Goal: Task Accomplishment & Management: Manage account settings

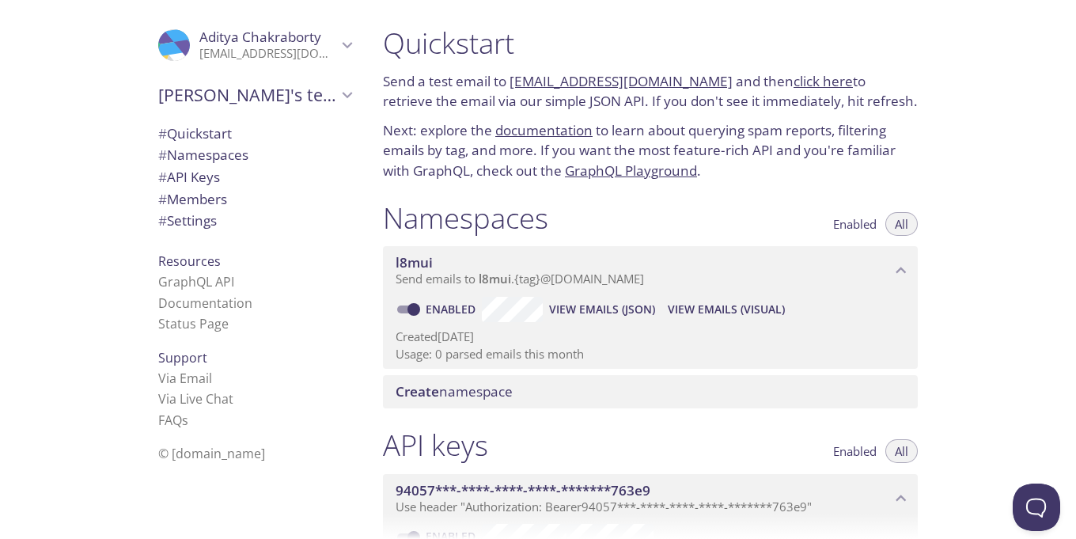
click at [204, 152] on span "# Namespaces" at bounding box center [203, 155] width 90 height 18
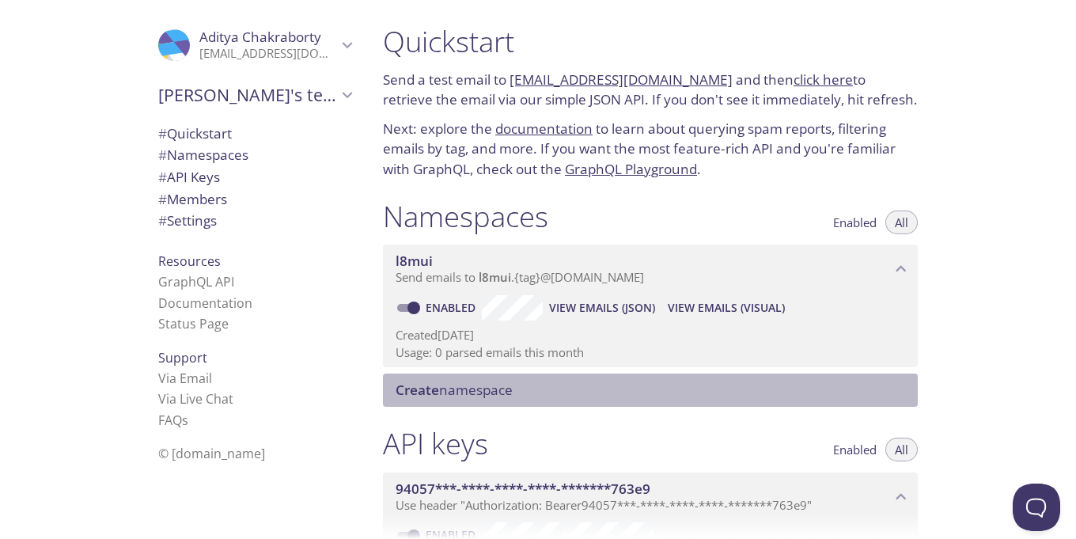
click at [515, 393] on span "Create namespace" at bounding box center [654, 389] width 516 height 17
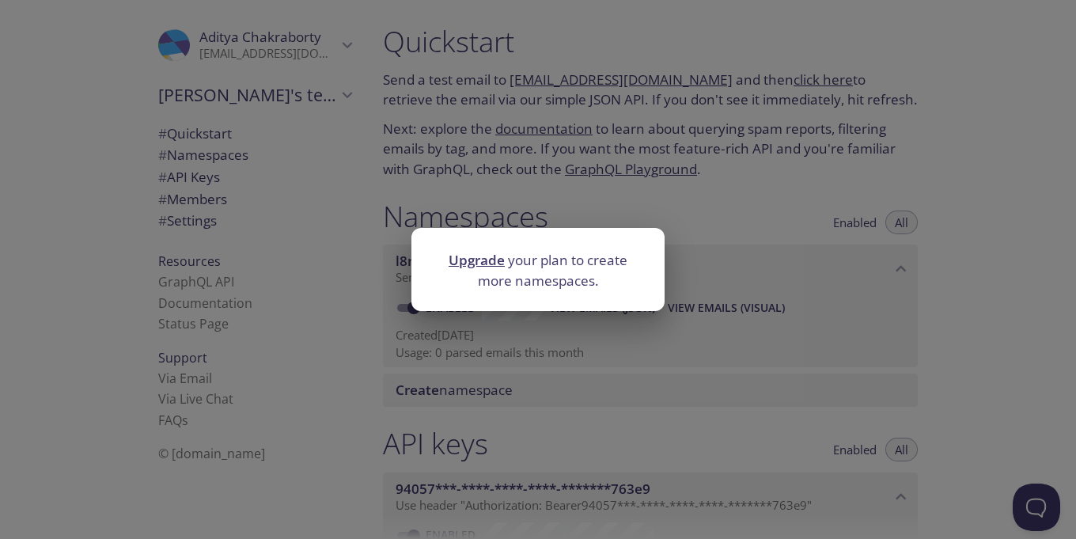
click at [1025, 262] on div "Upgrade your plan to create more namespaces." at bounding box center [538, 269] width 1076 height 539
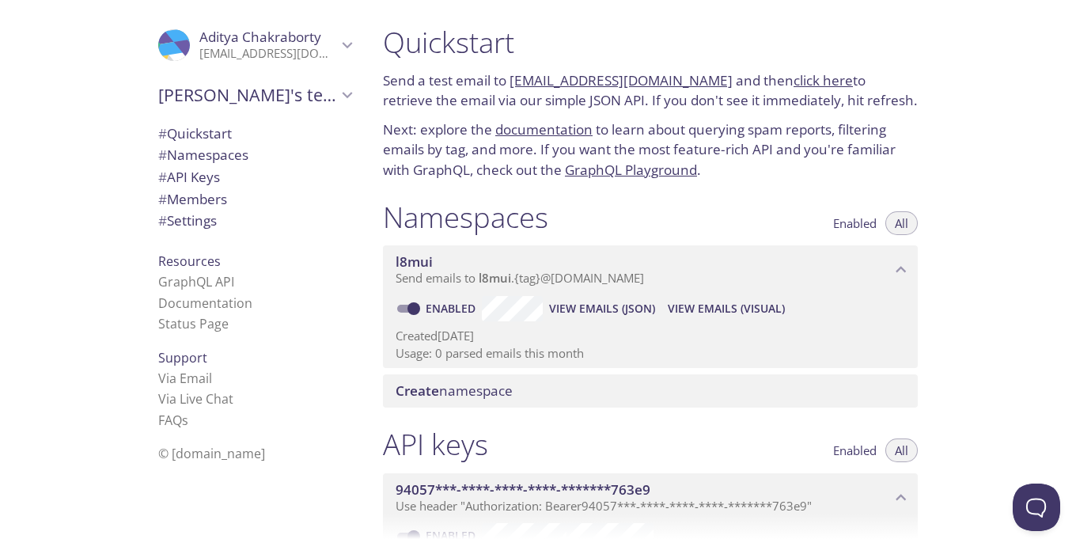
scroll to position [0, 0]
click at [241, 35] on span "Aditya Chakraborty" at bounding box center [260, 37] width 122 height 18
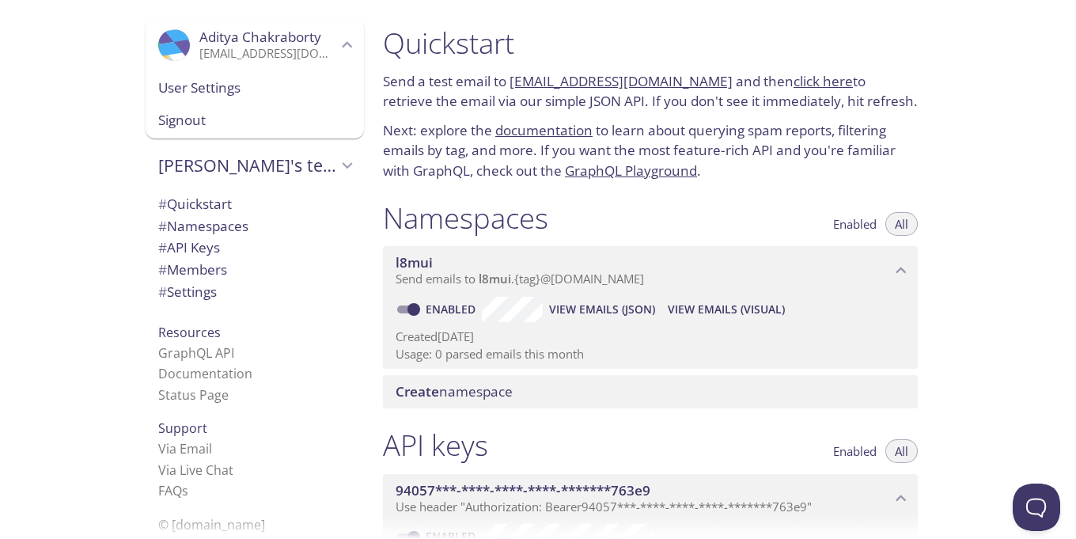
click at [216, 81] on span "User Settings" at bounding box center [254, 88] width 193 height 21
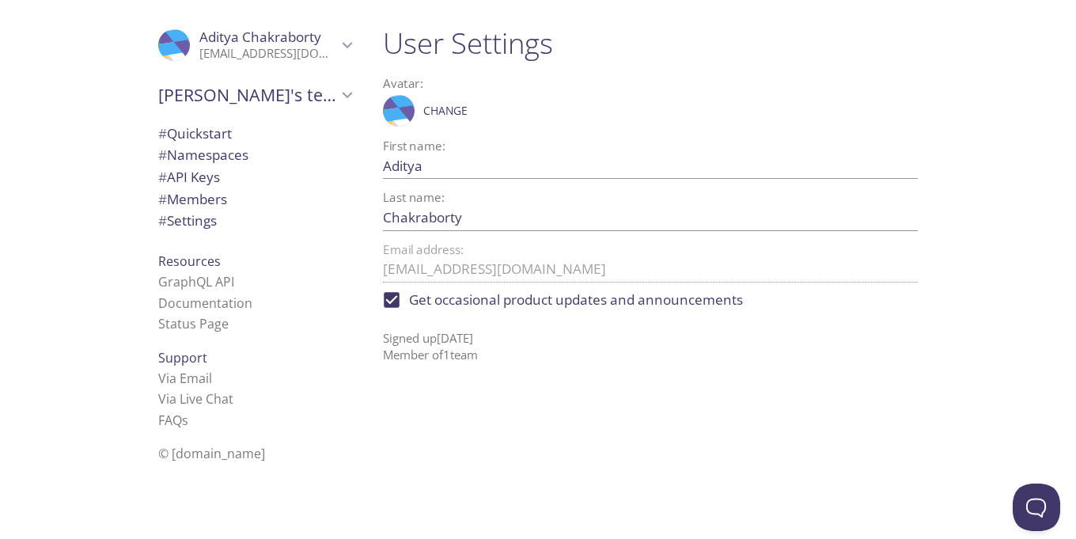
click at [196, 211] on span "# Settings" at bounding box center [187, 220] width 59 height 18
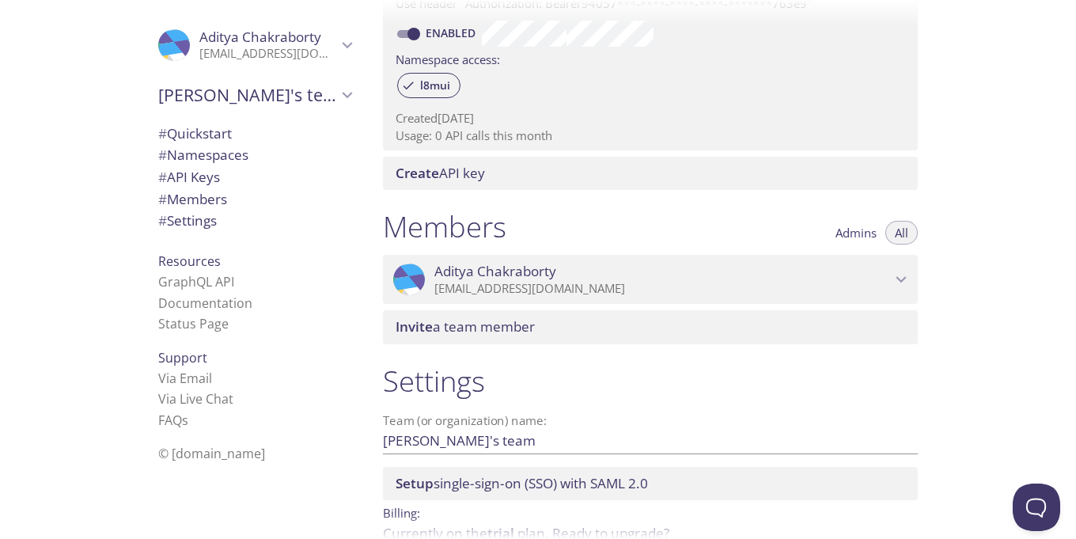
scroll to position [207, 0]
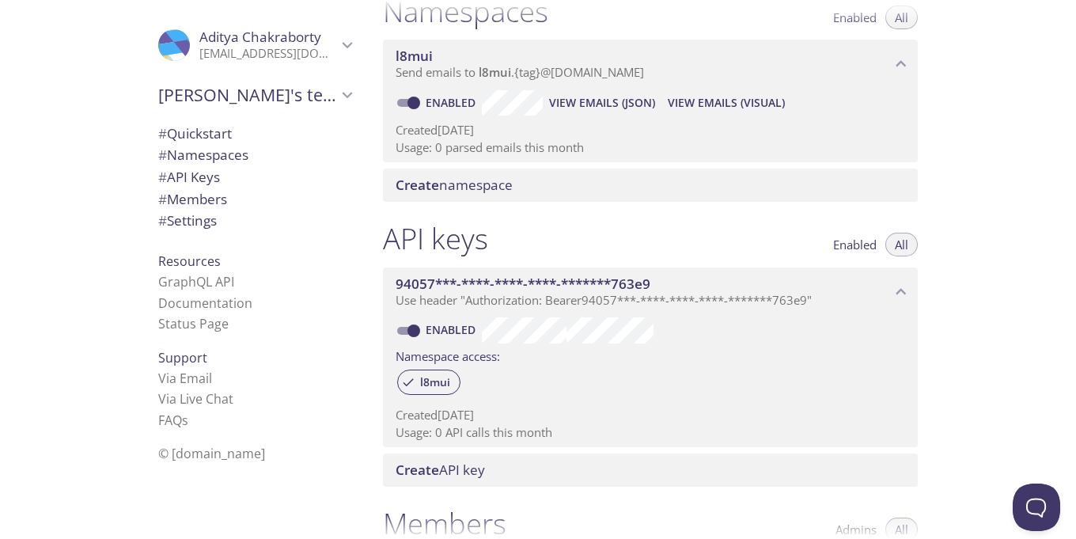
click at [893, 15] on div at bounding box center [538, 12] width 1076 height 25
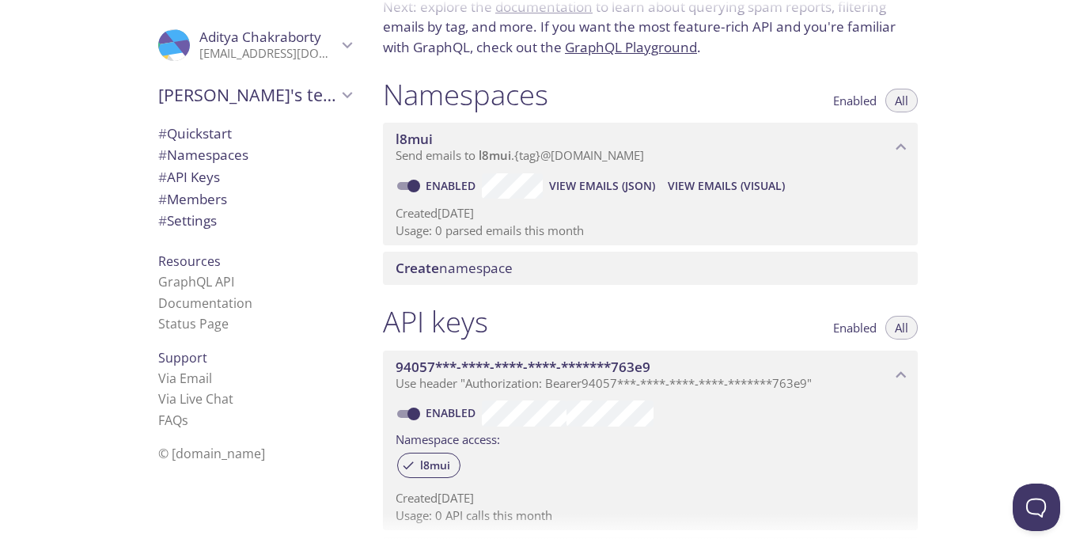
scroll to position [112, 0]
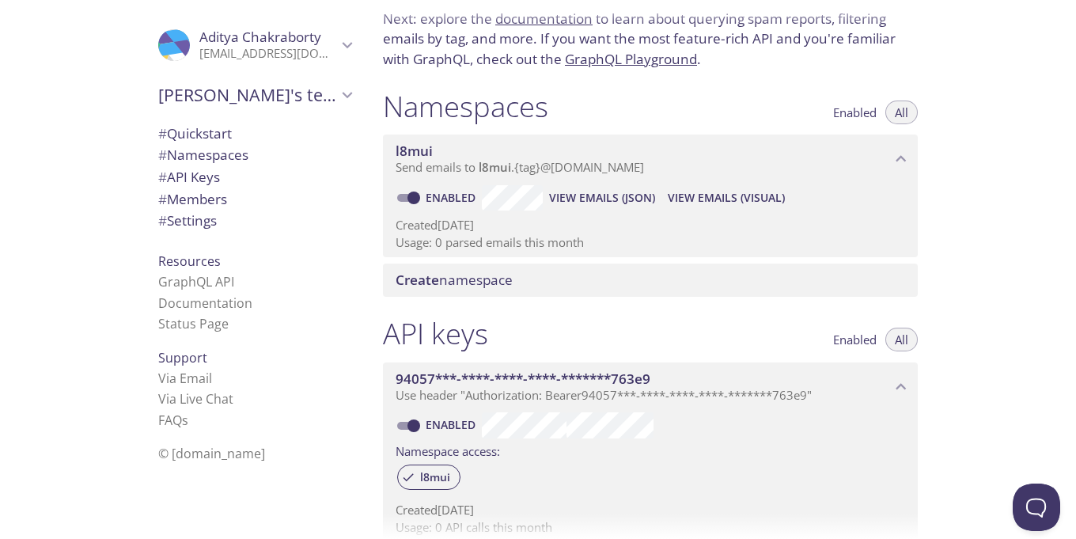
click at [840, 112] on span "Enabled" at bounding box center [855, 112] width 44 height 0
click at [890, 112] on button "All" at bounding box center [902, 113] width 32 height 24
click at [853, 112] on span "Enabled" at bounding box center [855, 112] width 44 height 0
click at [905, 112] on span "All" at bounding box center [901, 112] width 13 height 0
click at [594, 195] on span "View Emails (JSON)" at bounding box center [602, 197] width 106 height 19
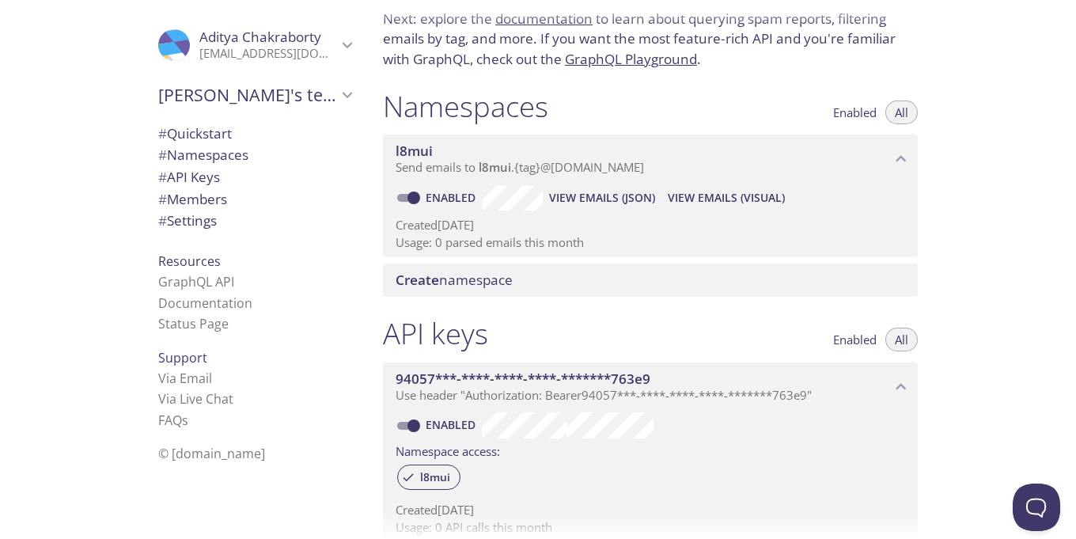
click at [464, 194] on link "Enabled" at bounding box center [452, 197] width 59 height 15
click at [442, 194] on input "Enabled" at bounding box center [413, 197] width 57 height 19
click at [448, 197] on link "Disabled" at bounding box center [453, 197] width 61 height 15
click at [430, 197] on input "Disabled" at bounding box center [401, 197] width 57 height 19
checkbox input "true"
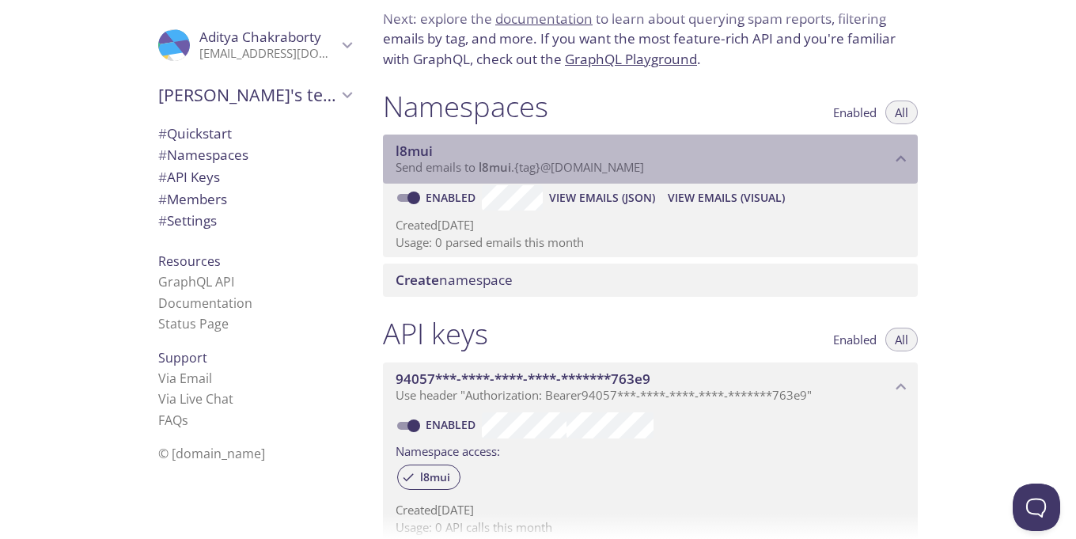
click at [529, 169] on span "Send emails to l8mui . {tag} @inbox.testmail.app" at bounding box center [520, 167] width 249 height 16
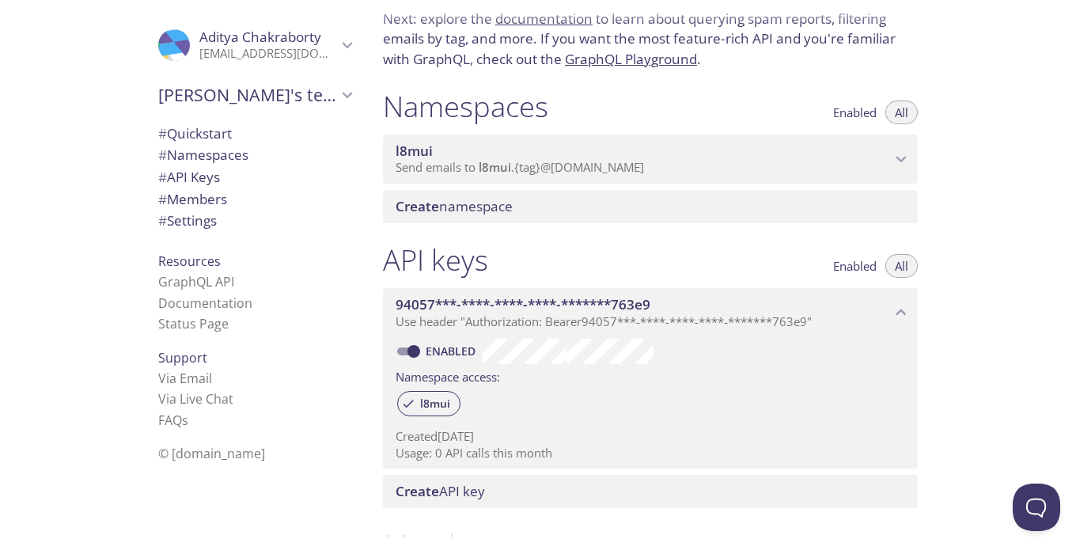
click at [528, 168] on span "Send emails to l8mui . {tag} @inbox.testmail.app" at bounding box center [520, 167] width 249 height 16
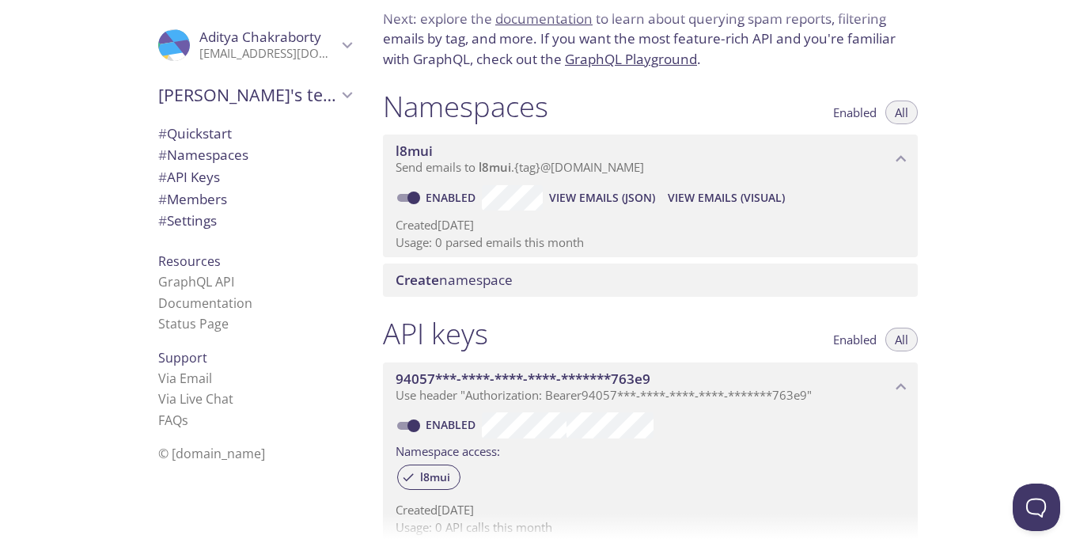
click at [505, 267] on div "Create namespace" at bounding box center [650, 280] width 535 height 33
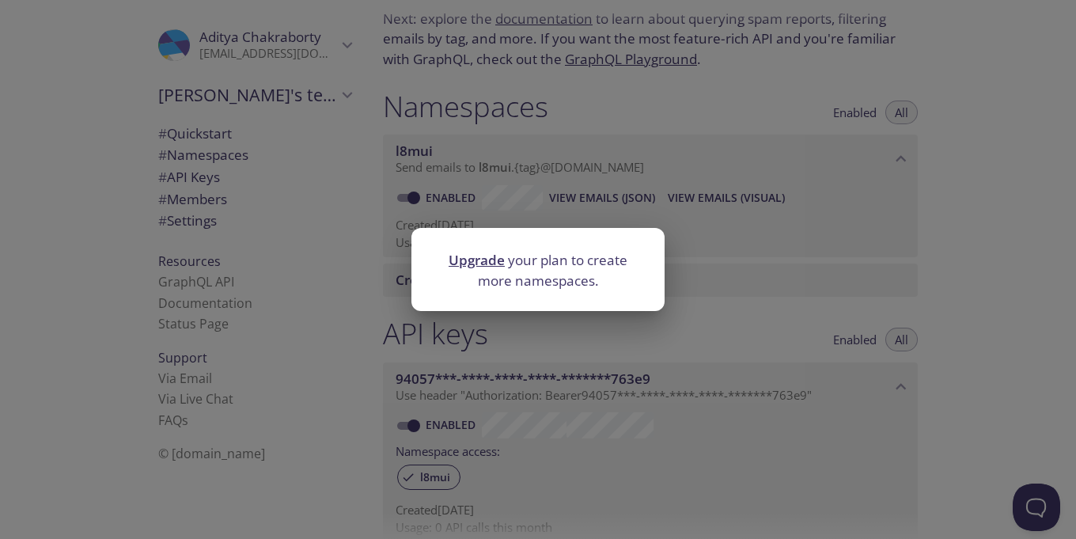
click at [787, 196] on div "Upgrade your plan to create more namespaces." at bounding box center [538, 269] width 1076 height 539
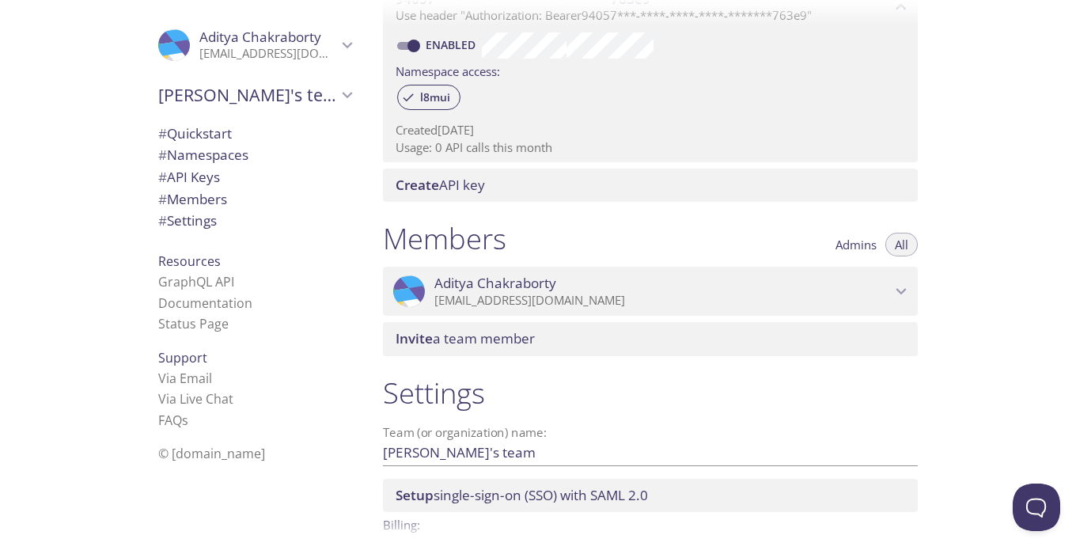
scroll to position [586, 0]
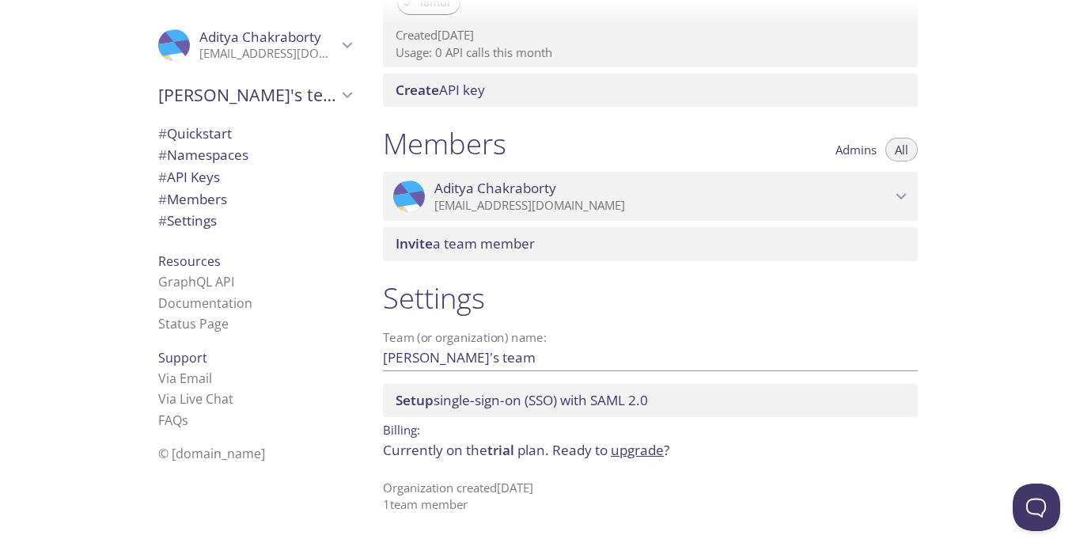
click at [332, 32] on div ".cls-1 { fill: #6d5ca8; } .cls-2 { fill: #3fc191; } .cls-3 { fill: #3b4752; } .…" at bounding box center [255, 45] width 218 height 52
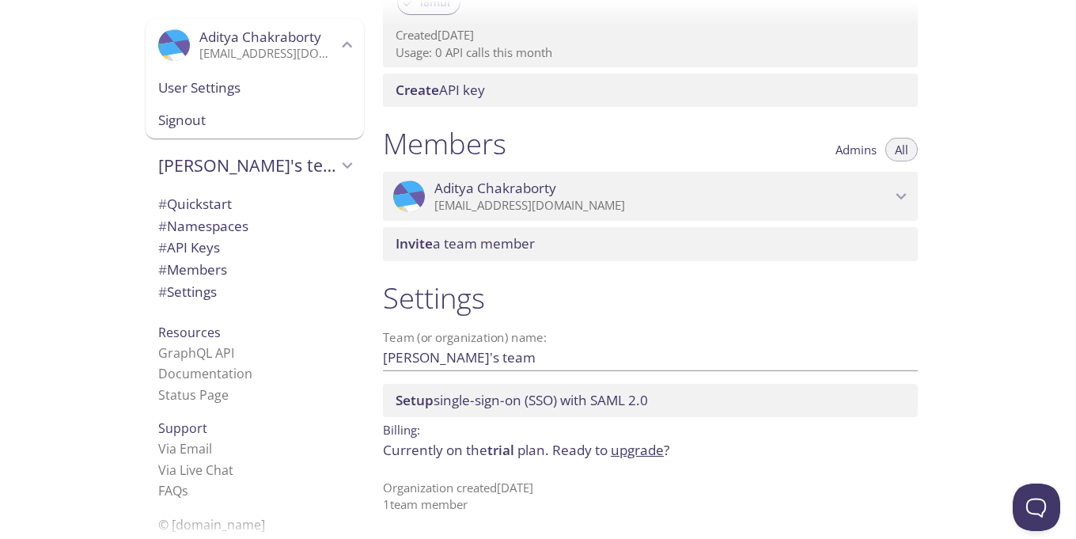
click at [337, 36] on icon "Aditya Chakraborty" at bounding box center [347, 45] width 21 height 21
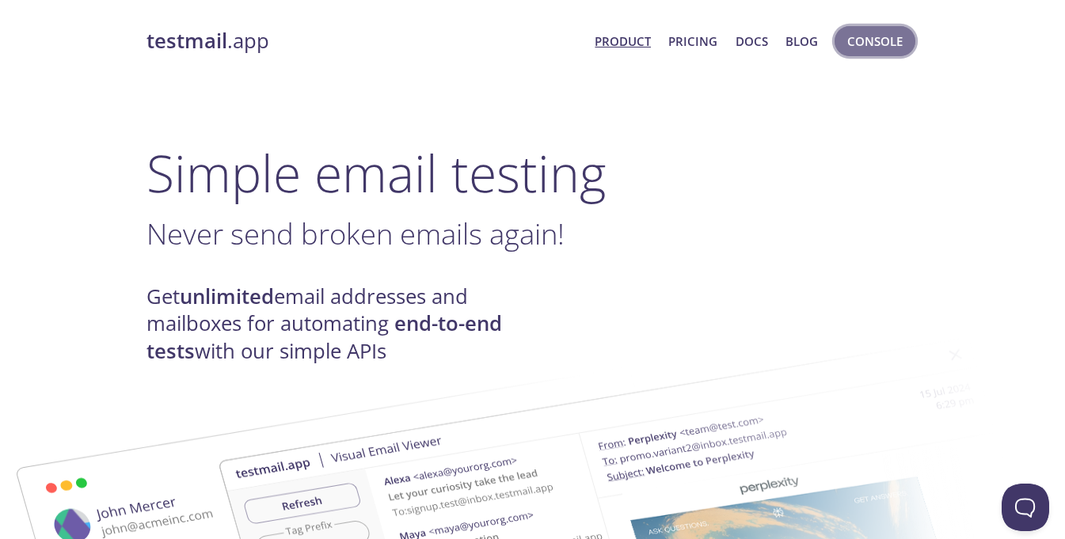
click at [853, 26] on button "Console" at bounding box center [874, 41] width 81 height 30
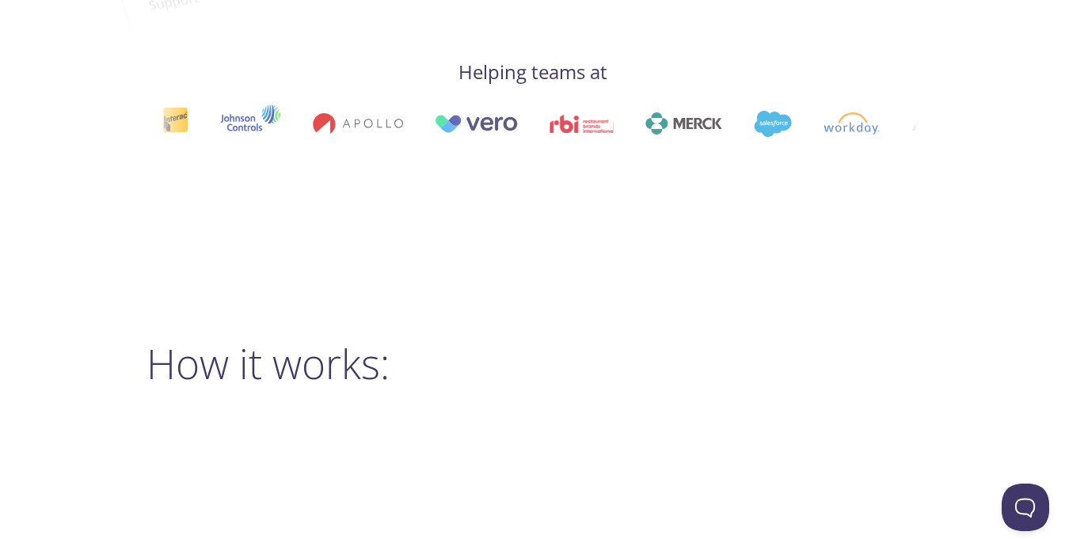
scroll to position [855, 0]
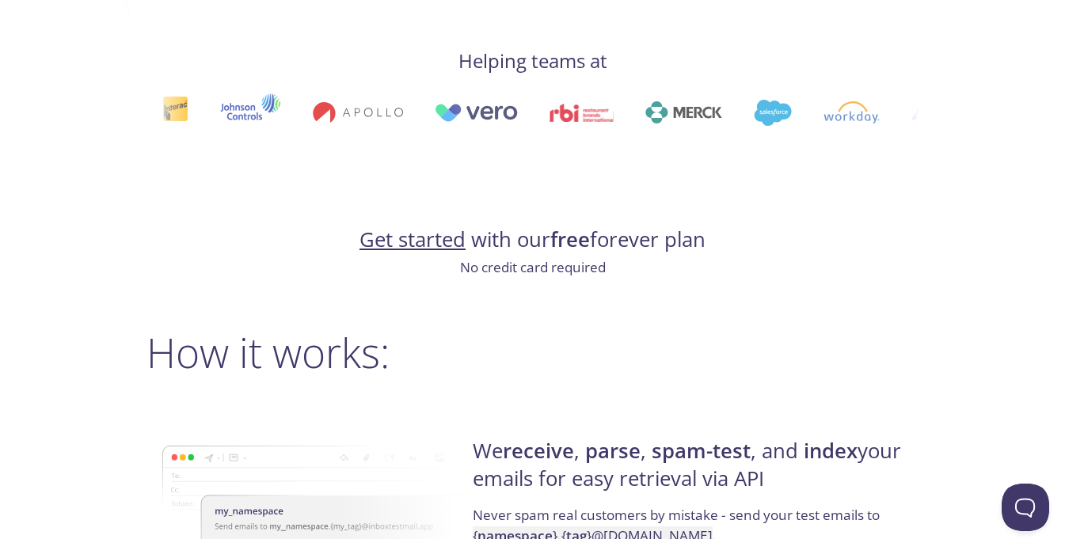
click at [427, 242] on link "Get started" at bounding box center [412, 240] width 106 height 28
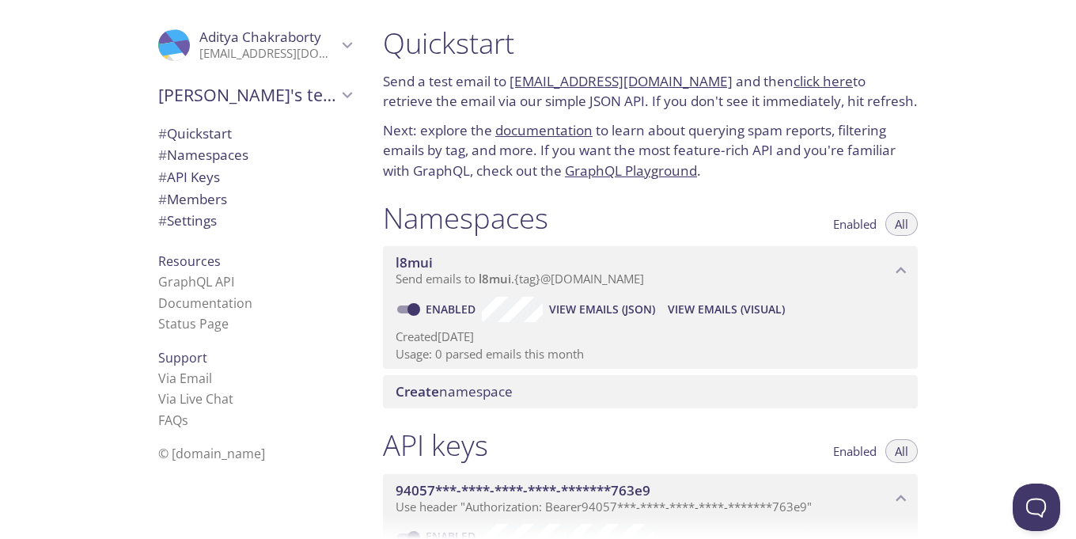
click at [794, 82] on link "click here" at bounding box center [823, 81] width 59 height 18
click at [202, 322] on link "Status Page" at bounding box center [193, 323] width 70 height 17
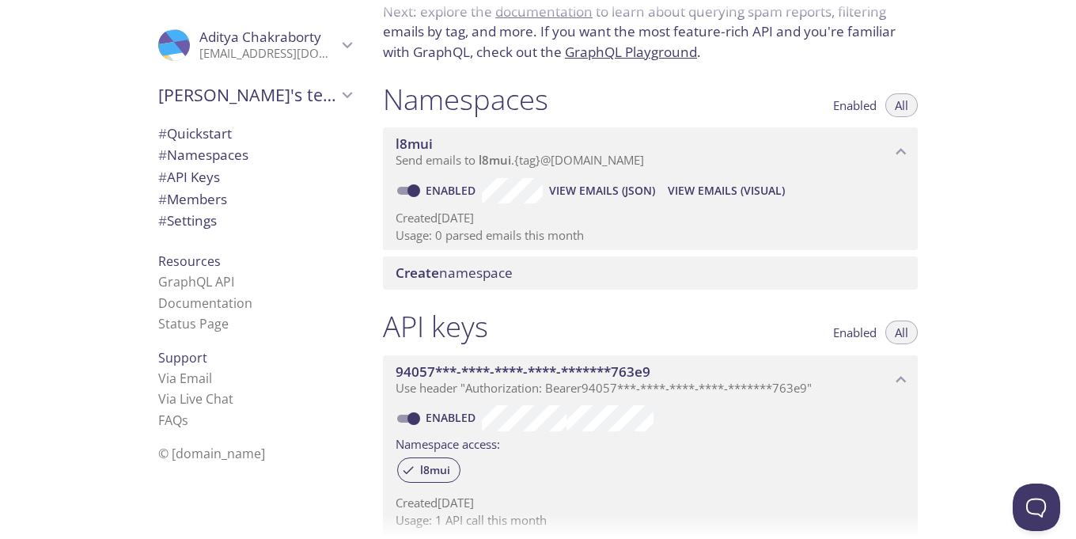
scroll to position [190, 0]
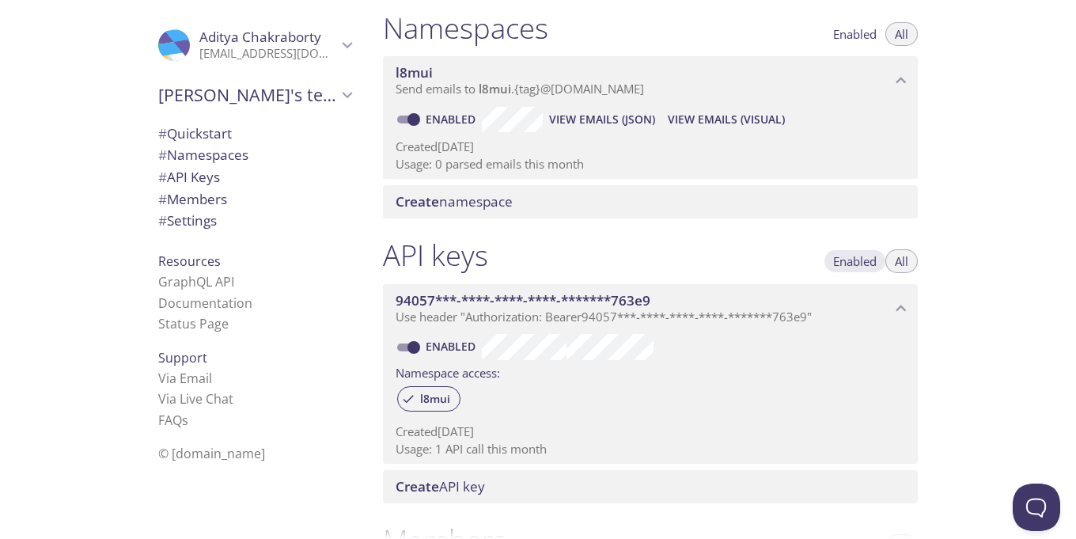
click at [839, 252] on button "Enabled" at bounding box center [855, 261] width 63 height 24
click at [898, 261] on span "All" at bounding box center [901, 261] width 13 height 0
click at [898, 311] on icon "94057***-****-****-****-*******763e9 API key" at bounding box center [902, 308] width 10 height 6
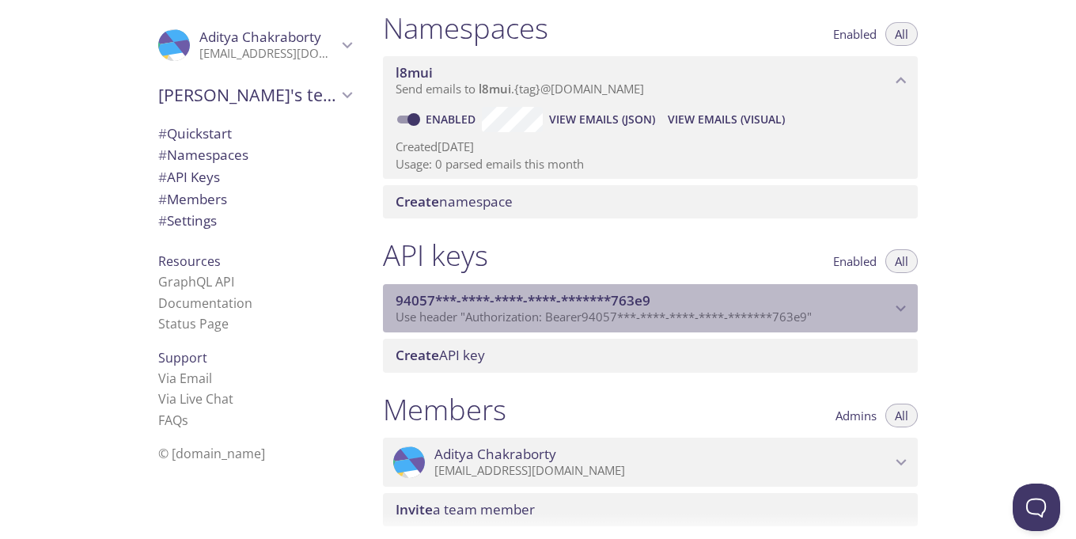
click at [898, 311] on icon "94057***-****-****-****-*******763e9 API key" at bounding box center [901, 308] width 21 height 21
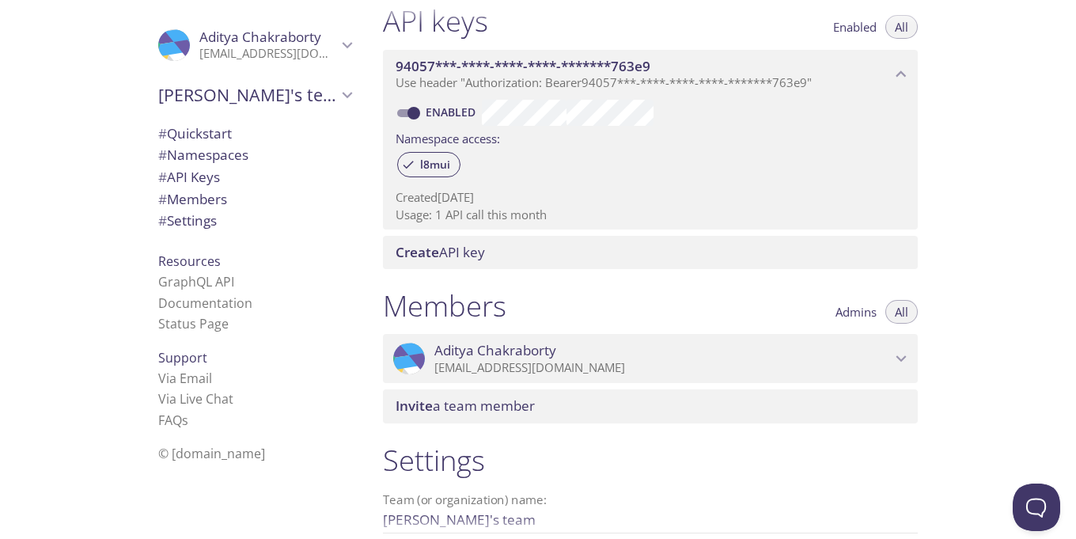
scroll to position [475, 0]
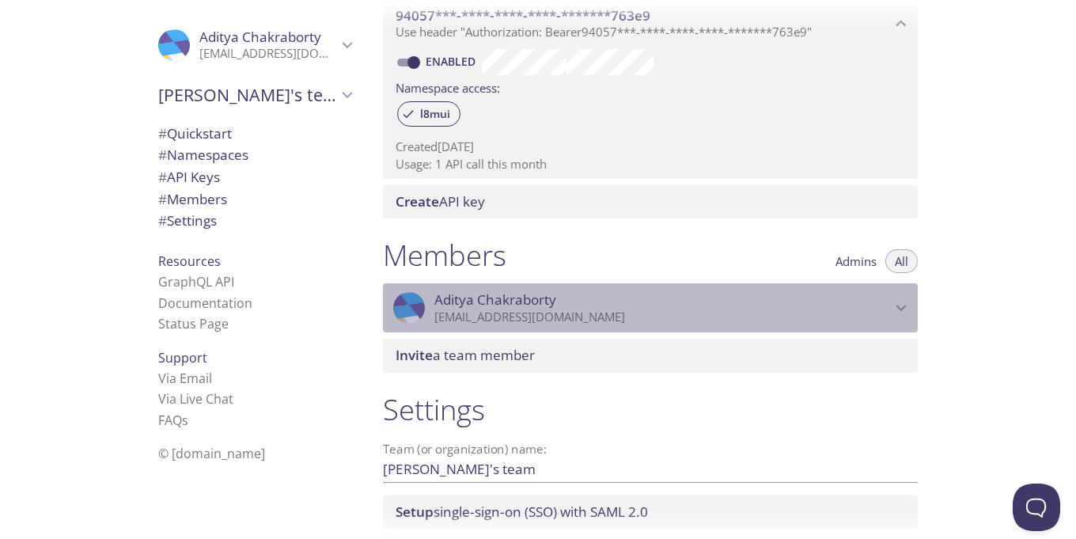
click at [904, 312] on icon "Aditya Chakraborty" at bounding box center [901, 308] width 21 height 21
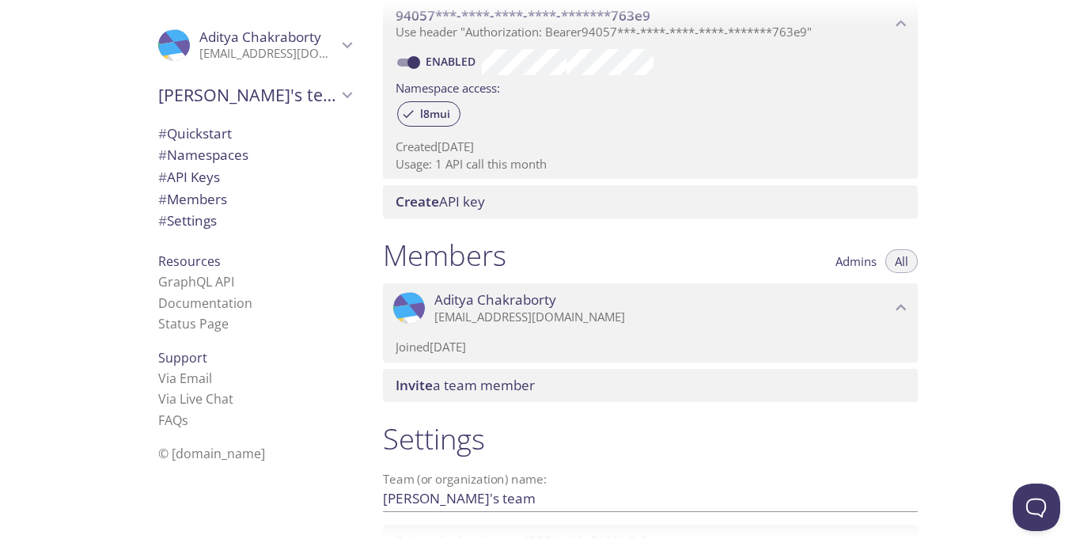
click at [904, 312] on icon "Aditya Chakraborty" at bounding box center [901, 308] width 21 height 21
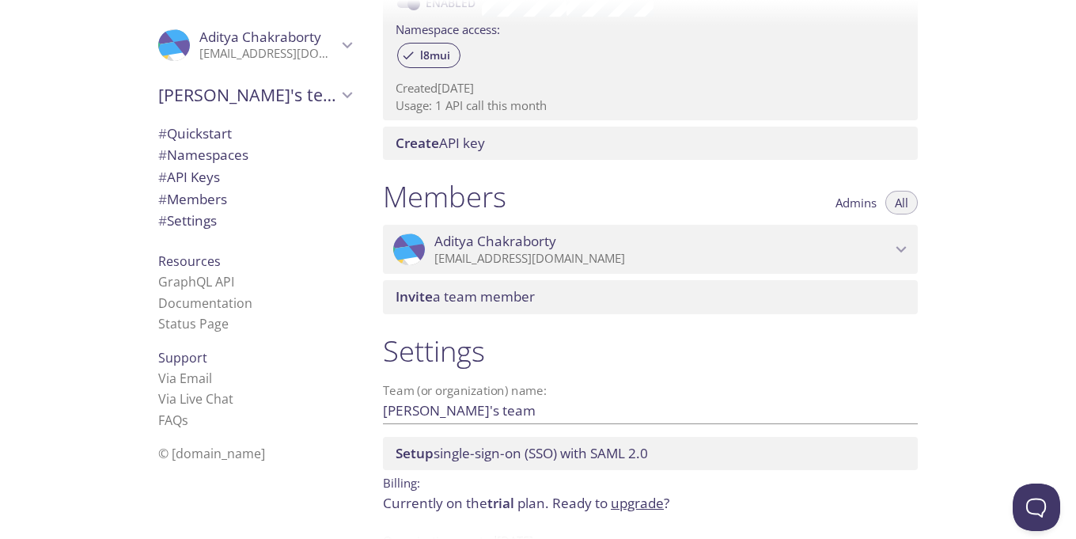
scroll to position [586, 0]
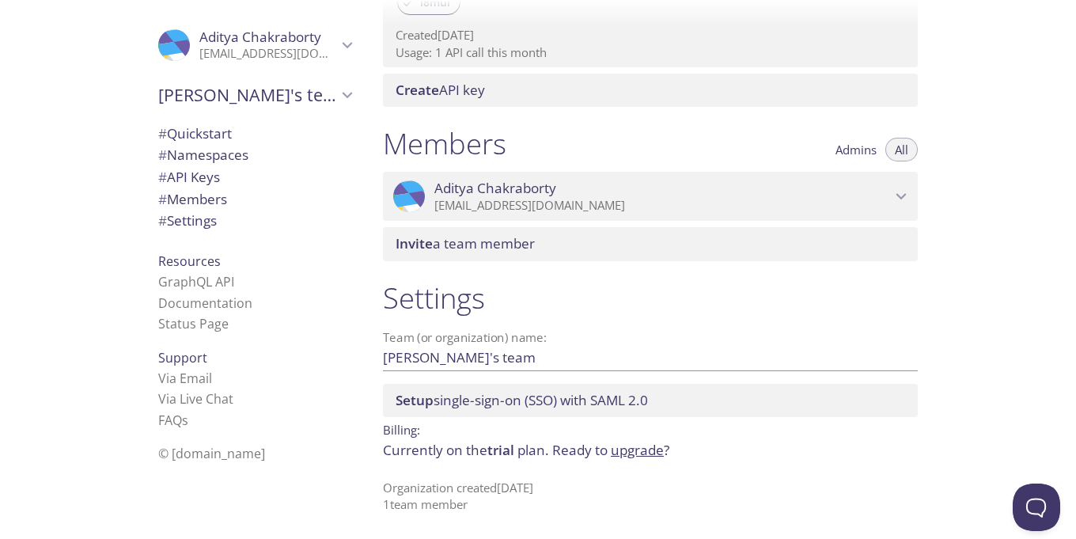
click at [559, 365] on input "[PERSON_NAME]'s team" at bounding box center [625, 357] width 484 height 26
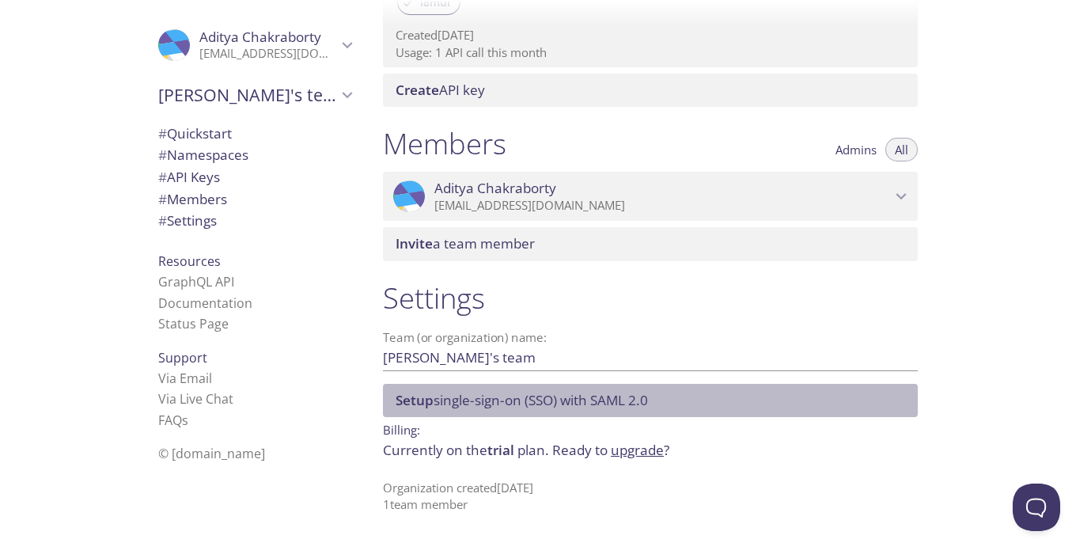
click at [682, 387] on div "Setup single-sign-on (SSO) with [PERSON_NAME] 2.0" at bounding box center [650, 400] width 535 height 33
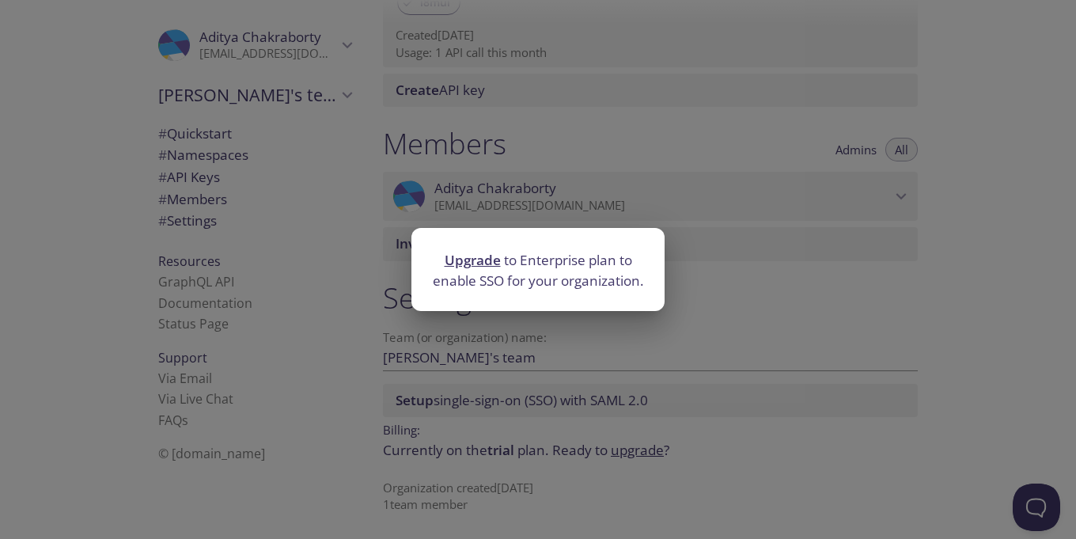
click at [833, 366] on div "Upgrade to Enterprise plan to enable SSO for your organization." at bounding box center [538, 269] width 1076 height 539
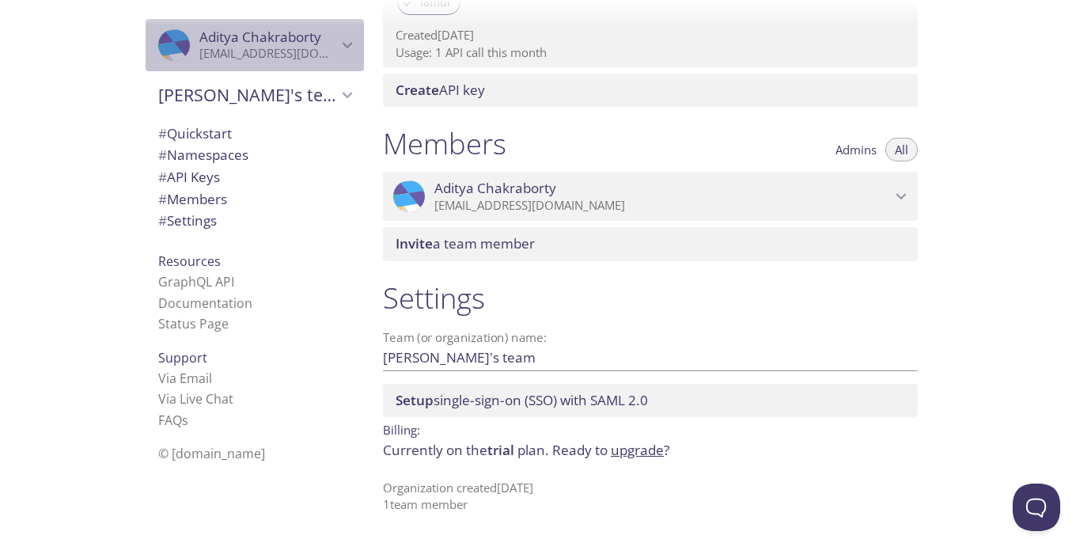
click at [337, 47] on icon "Aditya Chakraborty" at bounding box center [347, 45] width 21 height 21
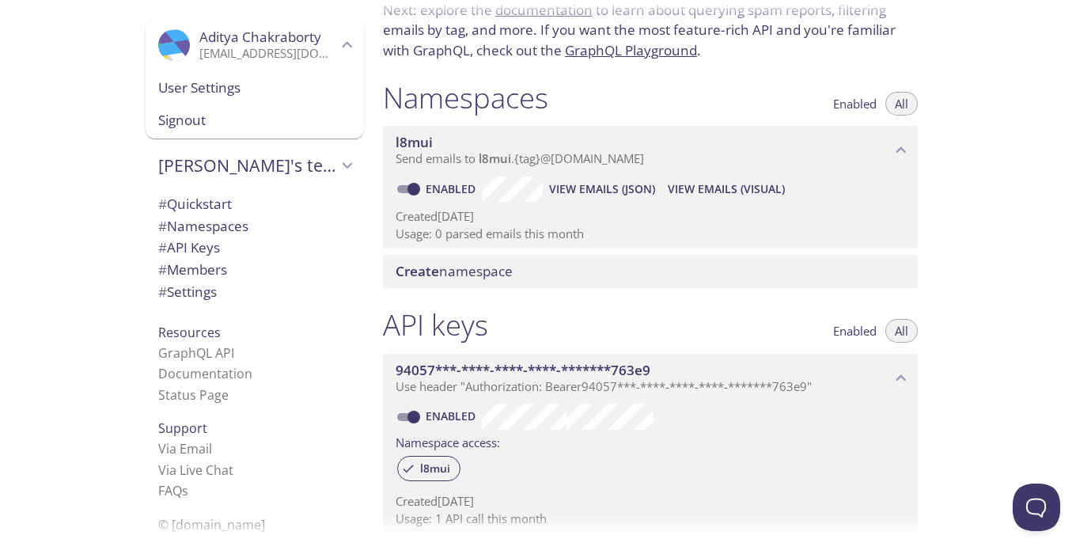
scroll to position [112, 0]
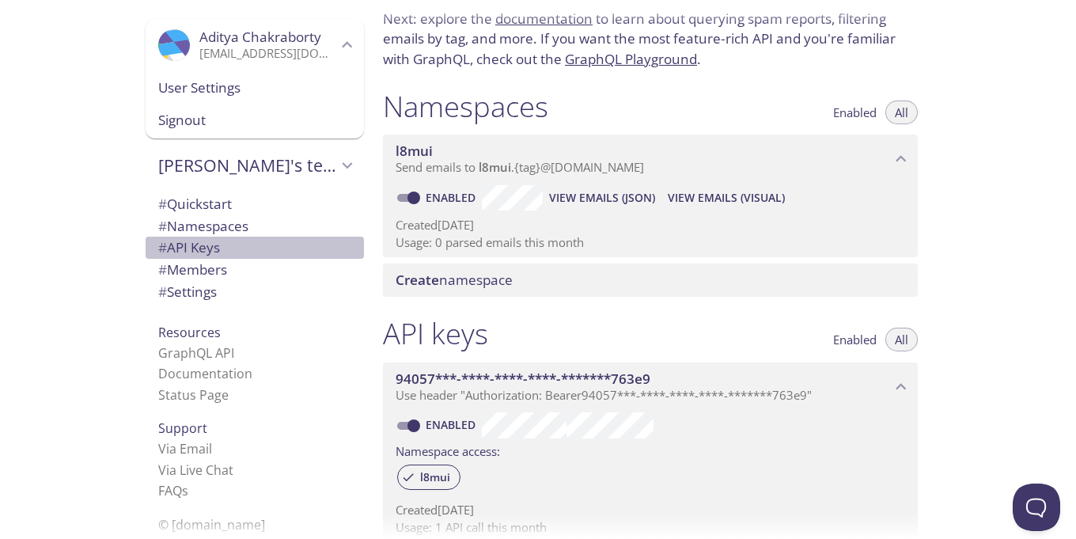
click at [206, 245] on span "# API Keys" at bounding box center [189, 247] width 62 height 18
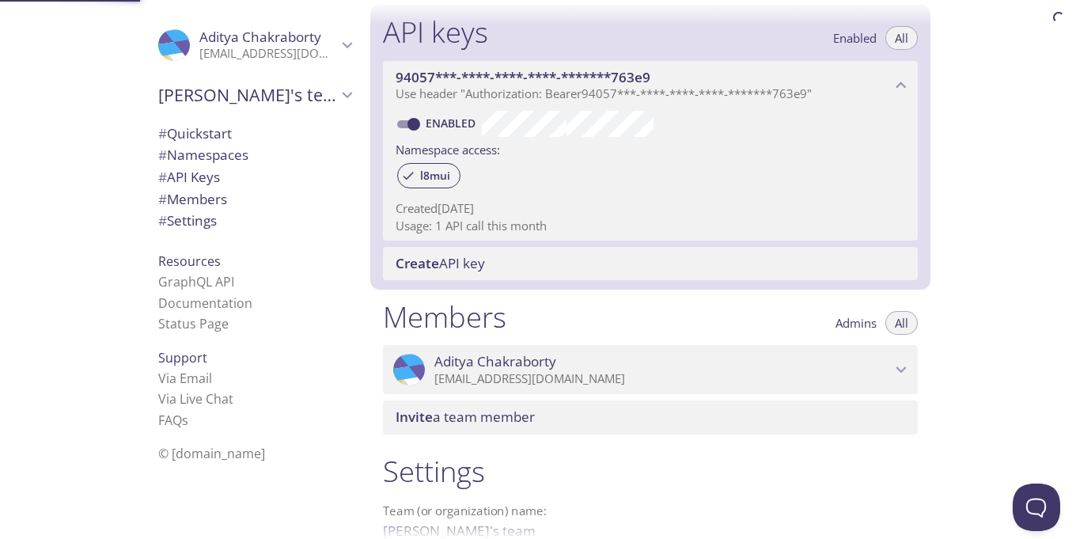
scroll to position [427, 0]
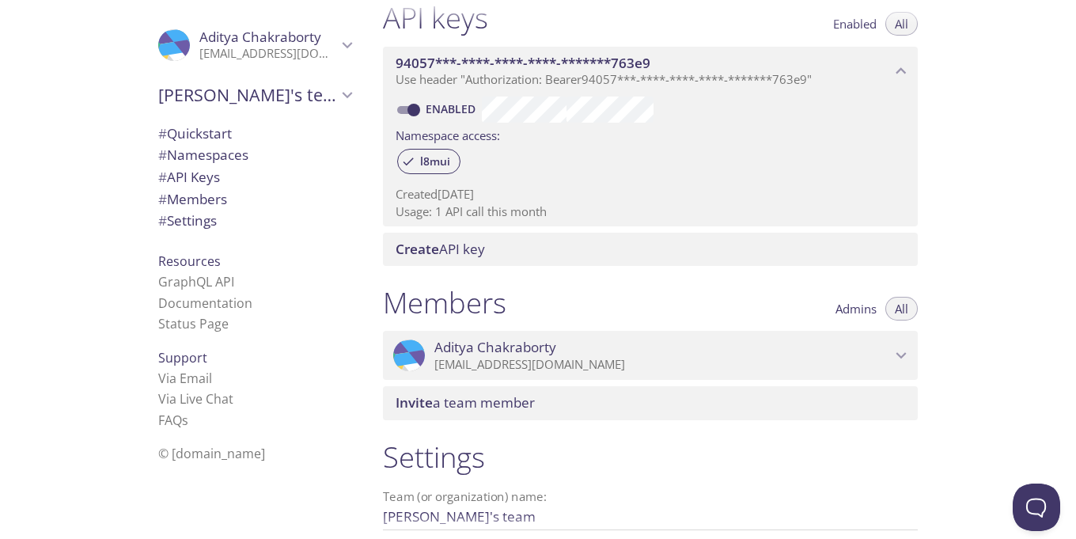
click at [490, 244] on span "Create API key" at bounding box center [654, 249] width 516 height 17
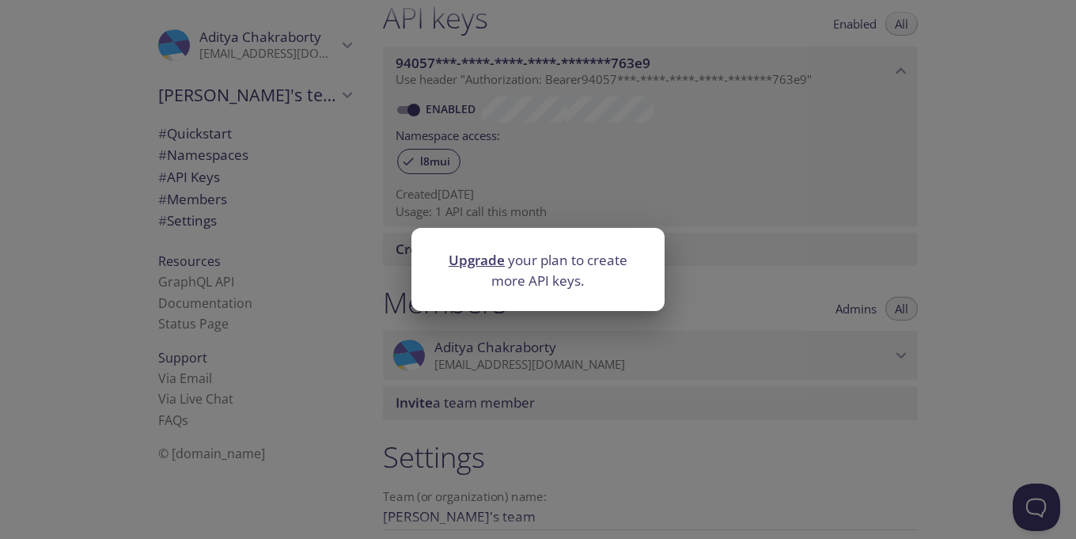
click at [307, 274] on div "Upgrade your plan to create more API keys." at bounding box center [538, 269] width 1076 height 539
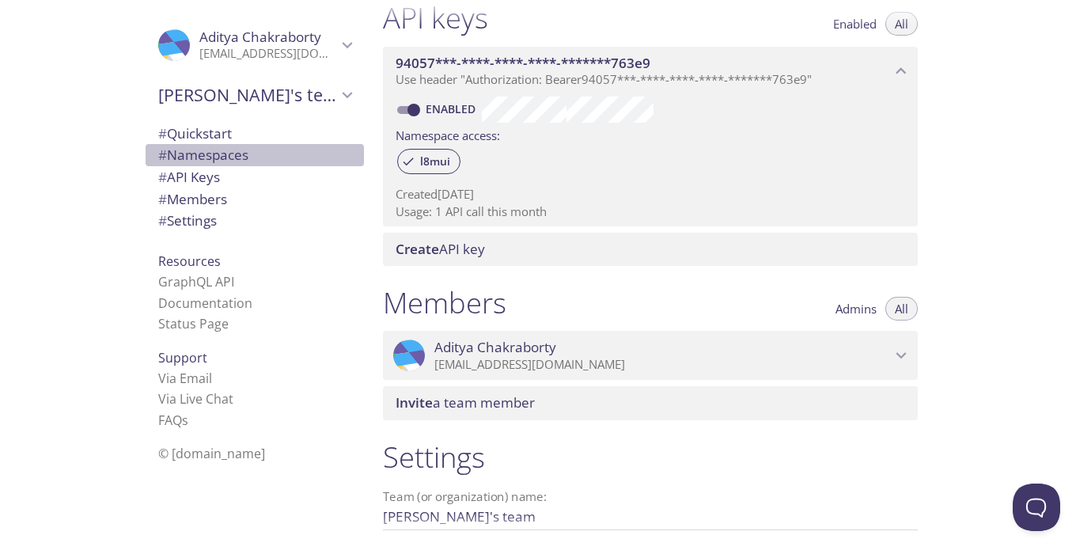
click at [224, 154] on span "# Namespaces" at bounding box center [203, 155] width 90 height 18
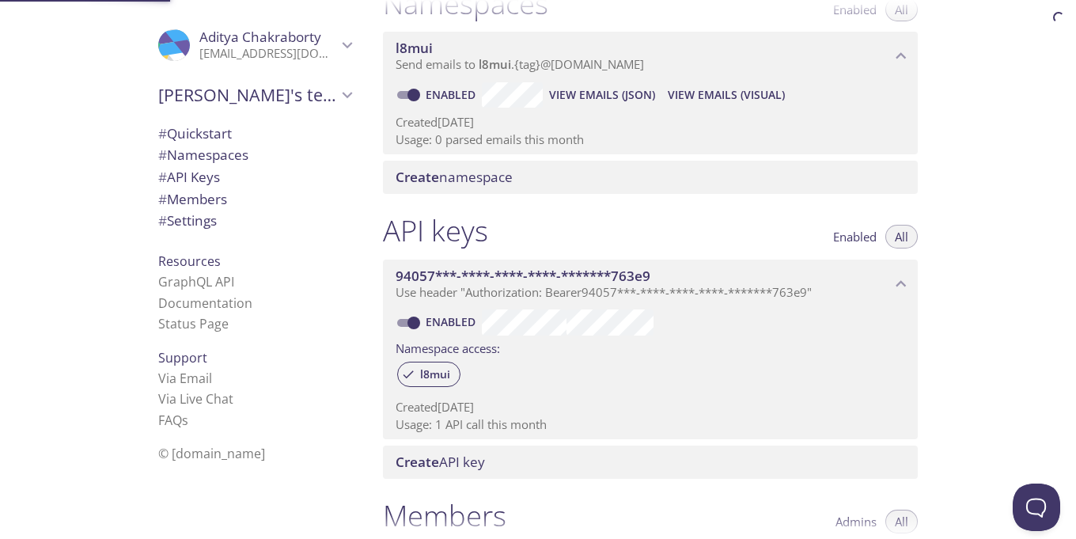
scroll to position [200, 0]
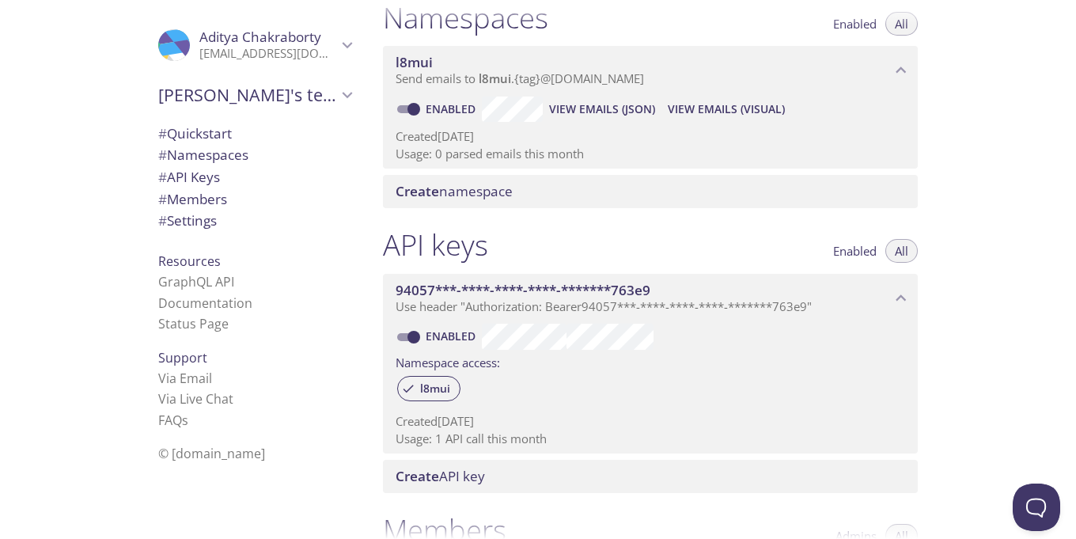
click at [709, 120] on button "View Emails (Visual)" at bounding box center [727, 109] width 130 height 25
